Goal: Transaction & Acquisition: Book appointment/travel/reservation

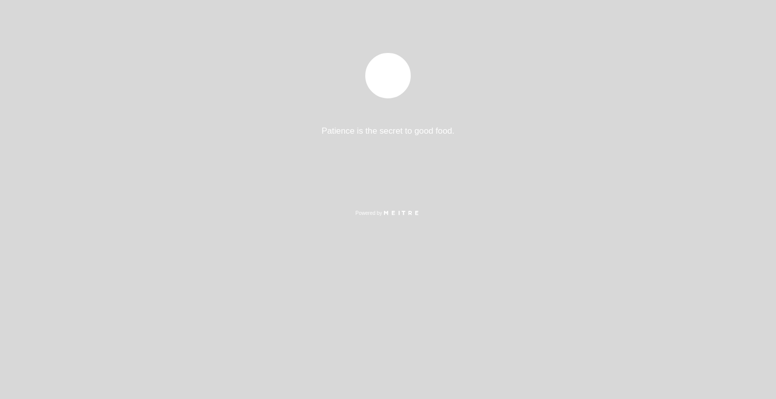
select select "es"
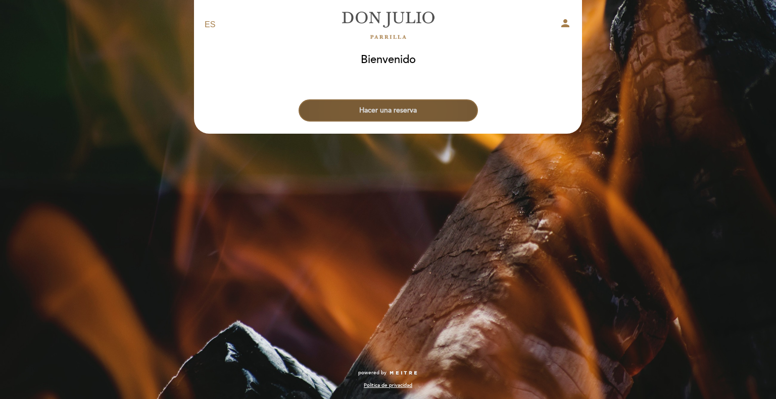
click at [345, 110] on button "Hacer una reserva" at bounding box center [387, 110] width 179 height 22
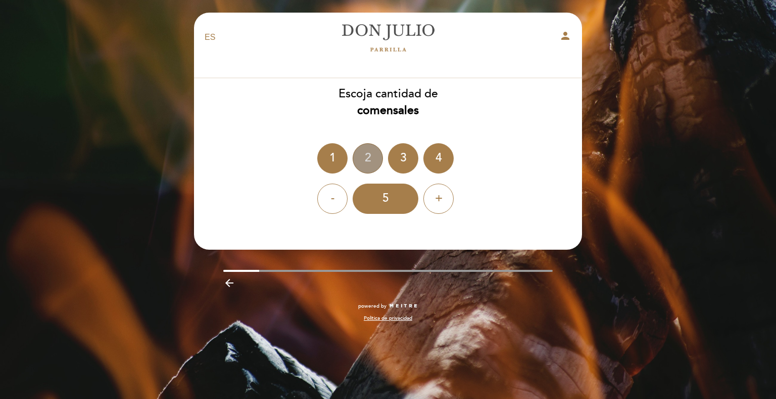
click at [375, 165] on div "2" at bounding box center [367, 158] width 30 height 30
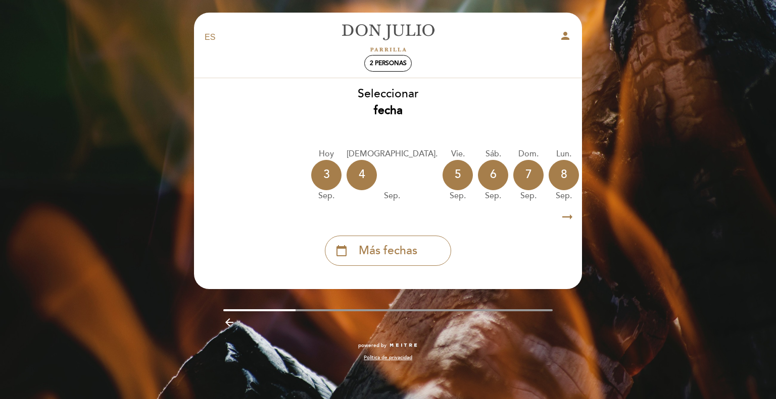
click at [562, 216] on icon "arrow_right_alt" at bounding box center [566, 217] width 15 height 22
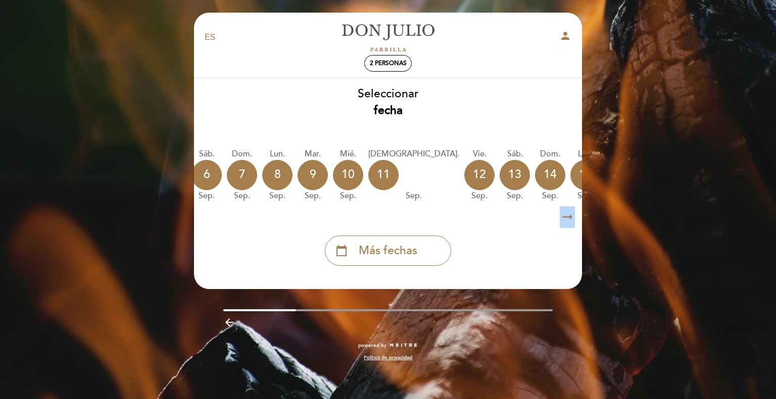
click at [562, 216] on icon "arrow_right_alt" at bounding box center [566, 217] width 15 height 22
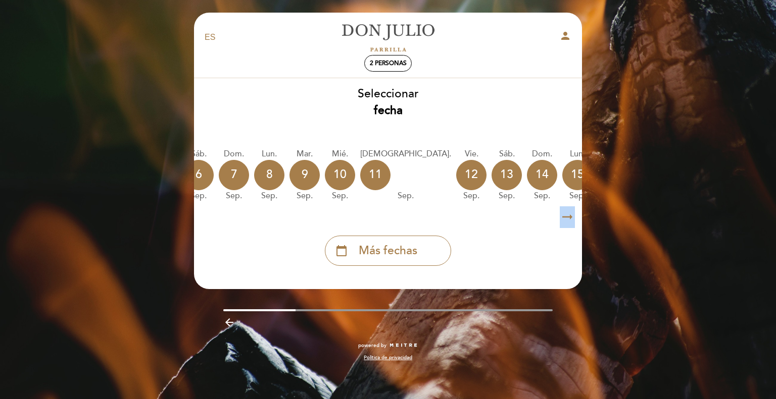
click at [562, 216] on icon "arrow_right_alt" at bounding box center [566, 217] width 15 height 22
click at [562, 217] on icon "arrow_right_alt" at bounding box center [566, 217] width 15 height 22
click at [677, 177] on icon "calendar_today" at bounding box center [683, 174] width 12 height 17
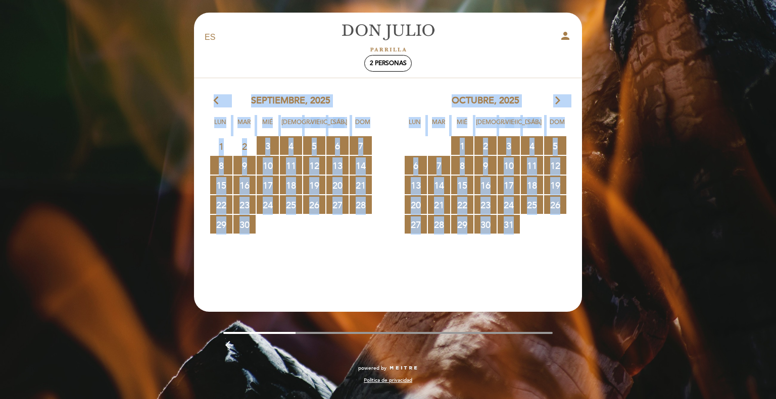
click at [557, 102] on icon "arrow_forward_ios" at bounding box center [557, 100] width 9 height 13
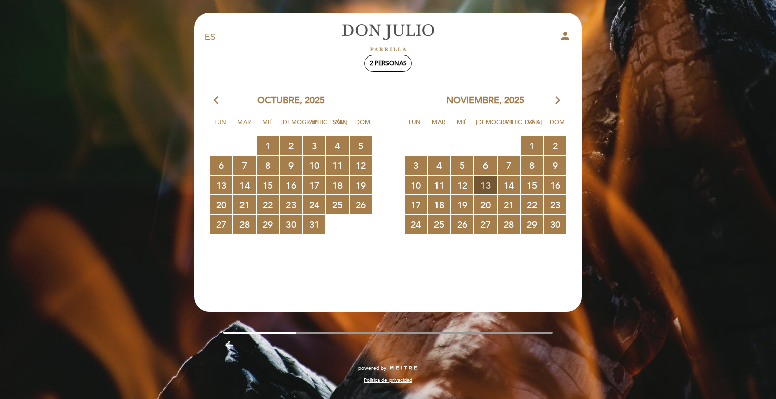
click at [482, 184] on span "13 RESERVAS DISPONIBLES" at bounding box center [485, 185] width 22 height 19
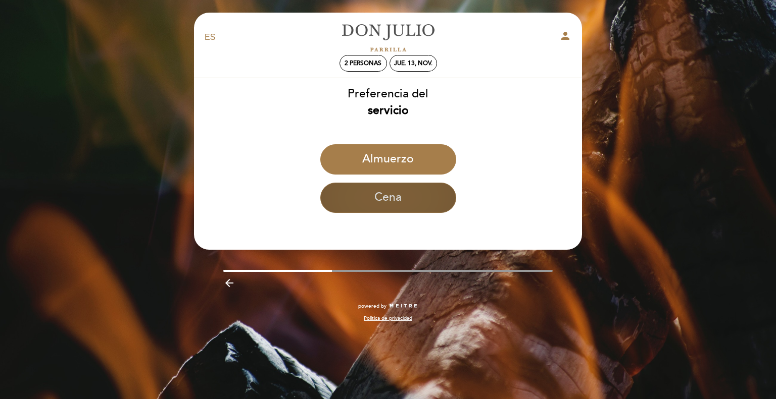
click at [396, 198] on button "Cena" at bounding box center [388, 198] width 136 height 30
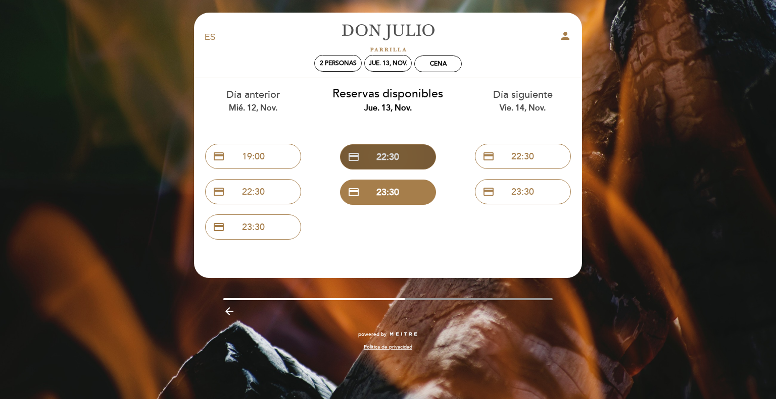
click at [378, 145] on button "credit_card 22:30" at bounding box center [388, 156] width 96 height 25
